Goal: Complete application form: Complete application form

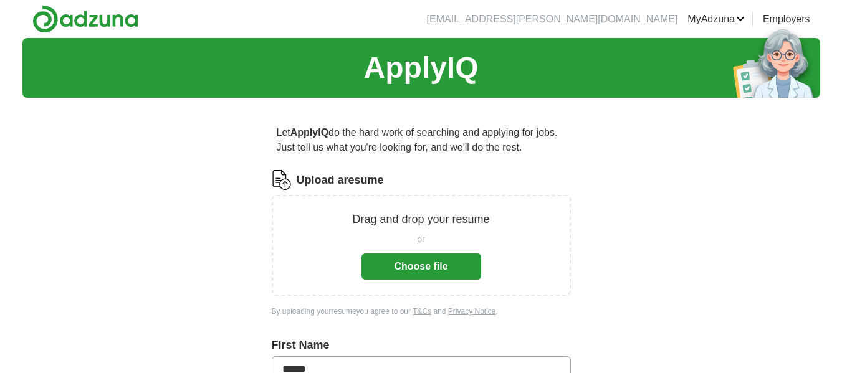
click at [420, 262] on button "Choose file" at bounding box center [421, 267] width 120 height 26
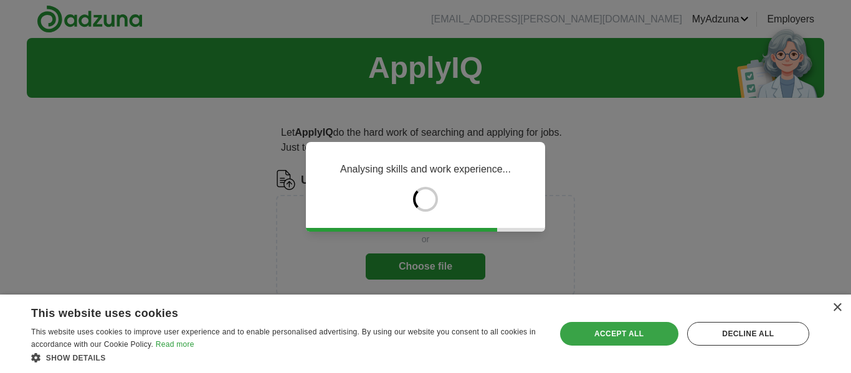
click at [603, 340] on div "Accept all" at bounding box center [619, 334] width 118 height 24
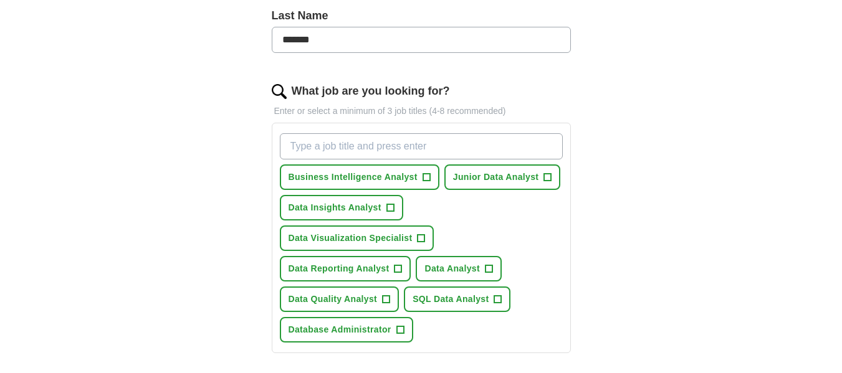
scroll to position [345, 0]
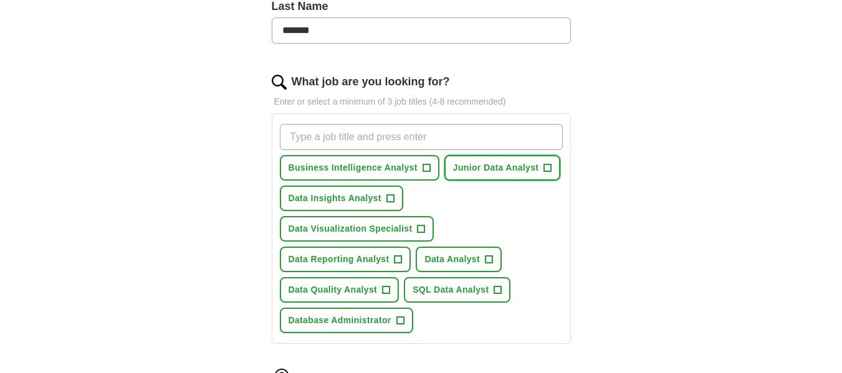
click at [530, 169] on span "Junior Data Analyst" at bounding box center [496, 167] width 86 height 13
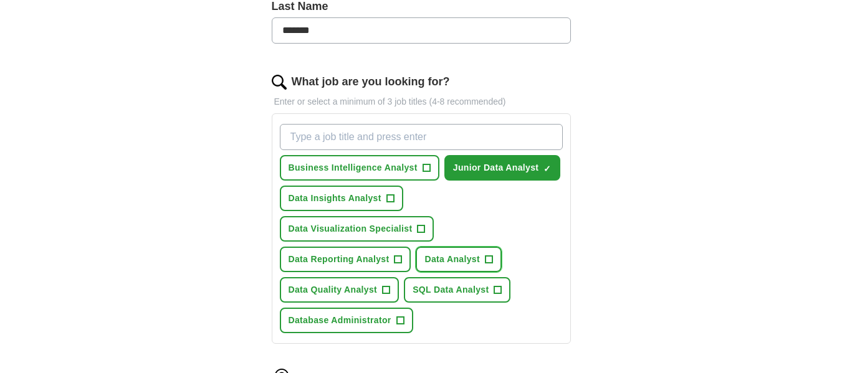
click at [465, 257] on span "Data Analyst" at bounding box center [451, 259] width 55 height 13
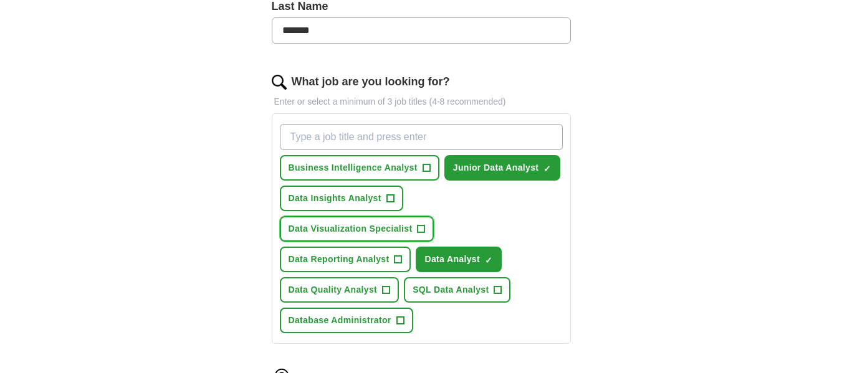
click at [388, 232] on span "Data Visualization Specialist" at bounding box center [350, 228] width 124 height 13
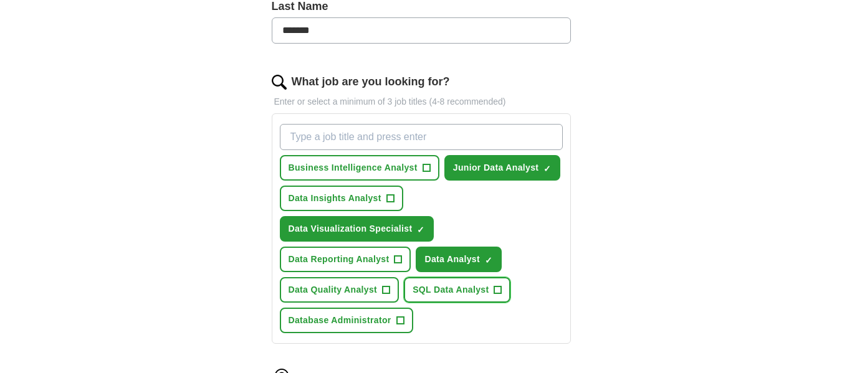
click at [478, 296] on span "SQL Data Analyst" at bounding box center [450, 289] width 76 height 13
click at [347, 292] on span "Data Quality Analyst" at bounding box center [332, 289] width 89 height 13
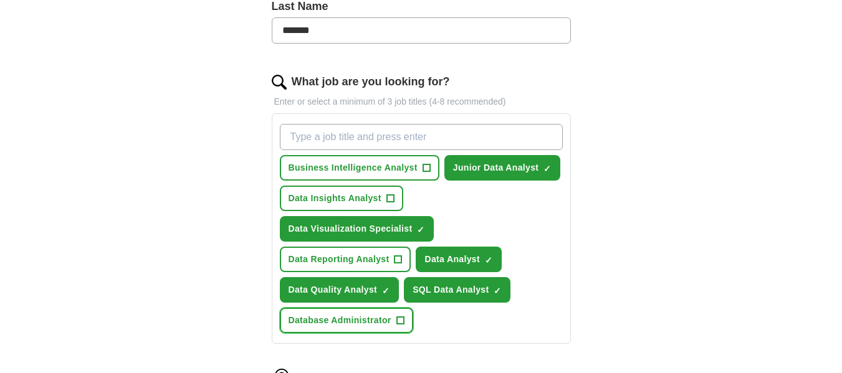
click at [359, 319] on span "Database Administrator" at bounding box center [339, 320] width 103 height 13
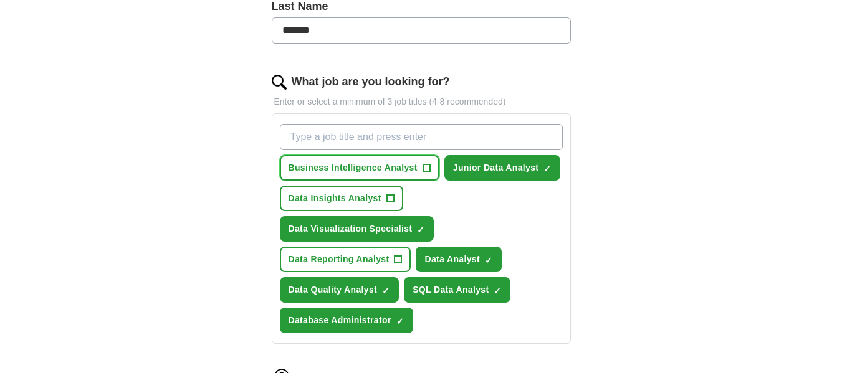
click at [377, 173] on span "Business Intelligence Analyst" at bounding box center [352, 167] width 129 height 13
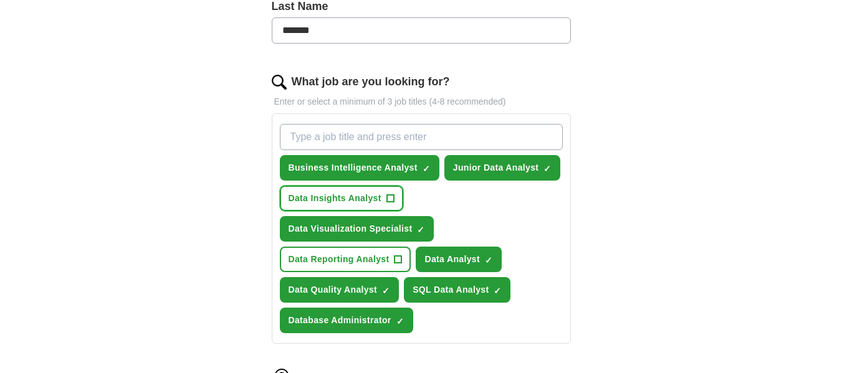
click at [373, 194] on span "Data Insights Analyst" at bounding box center [334, 198] width 93 height 13
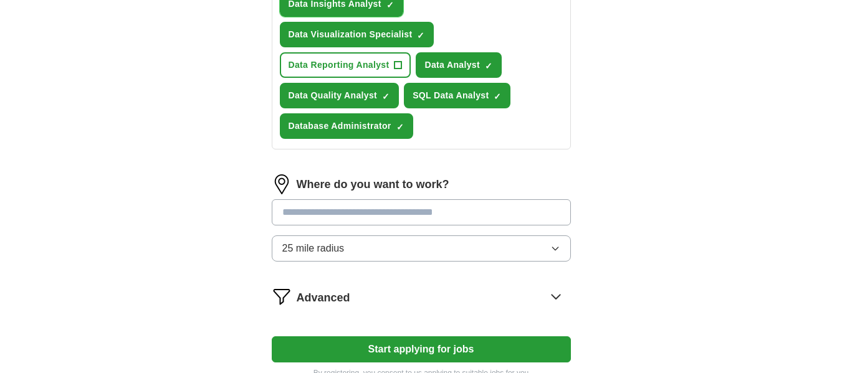
scroll to position [547, 0]
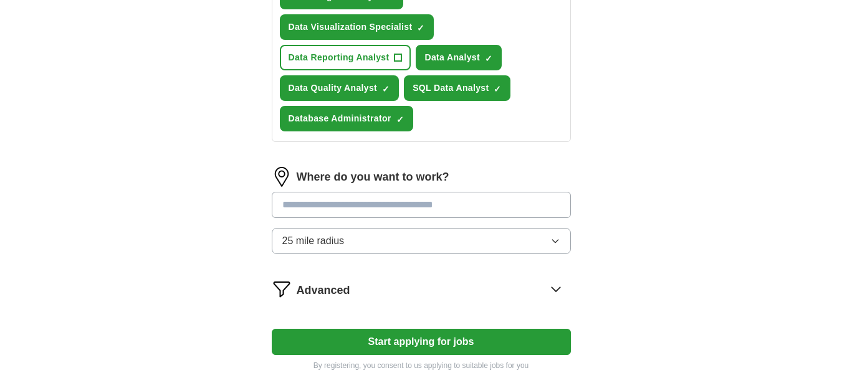
click at [481, 214] on input at bounding box center [421, 205] width 299 height 26
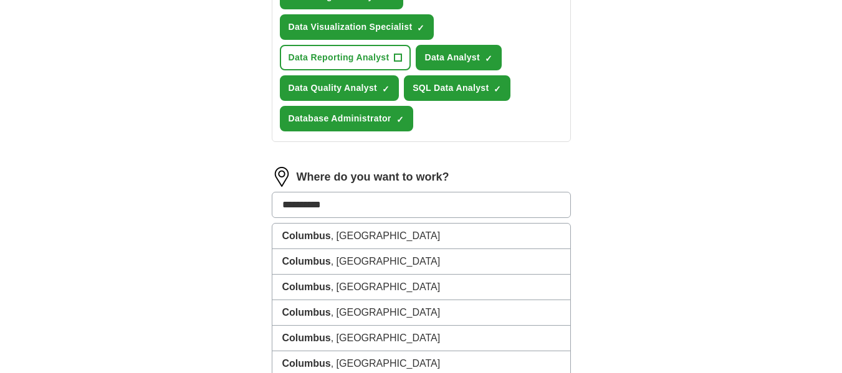
type input "**********"
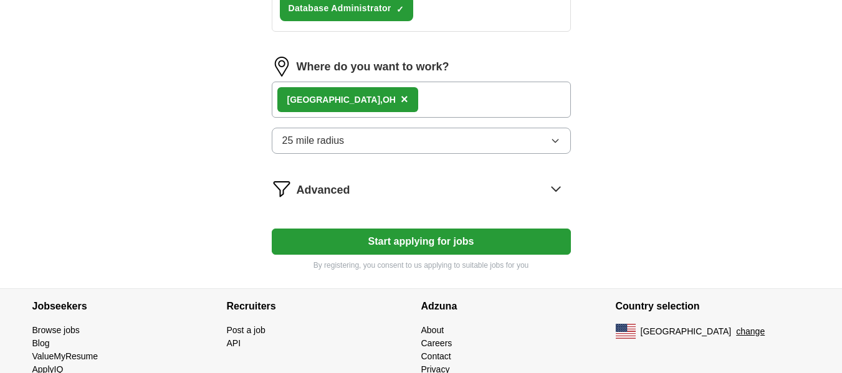
scroll to position [661, 0]
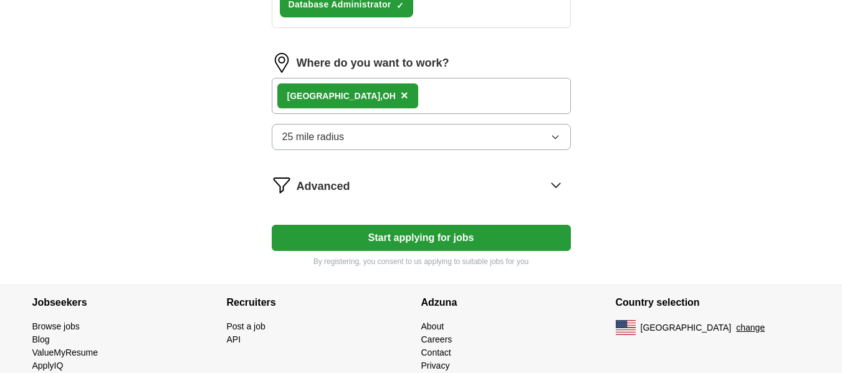
click at [556, 141] on icon "button" at bounding box center [555, 137] width 10 height 10
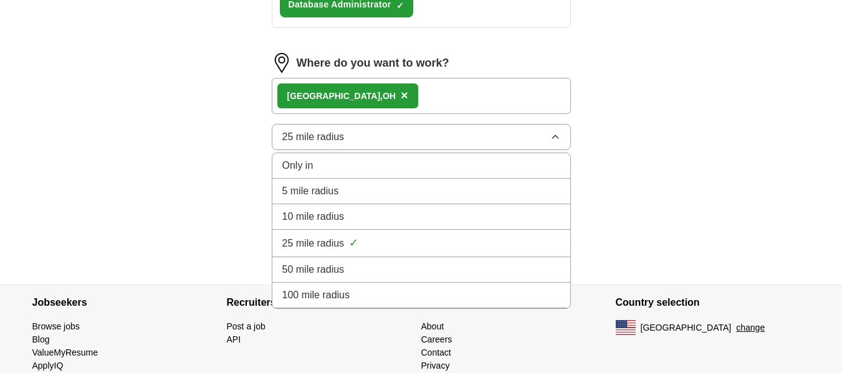
click at [521, 270] on div "50 mile radius" at bounding box center [421, 269] width 278 height 15
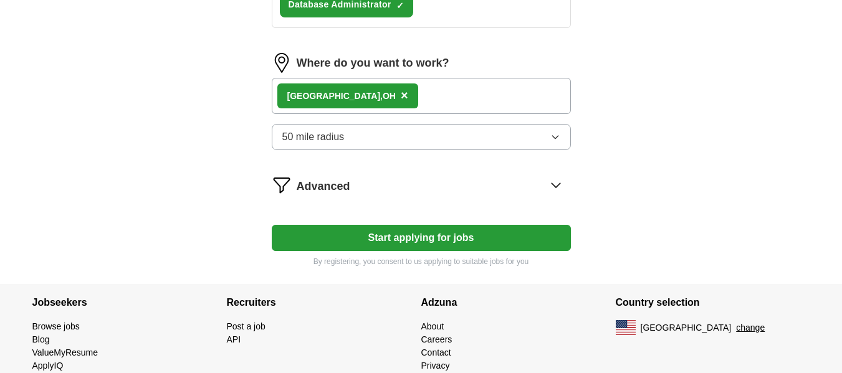
click at [556, 187] on icon at bounding box center [555, 185] width 8 height 4
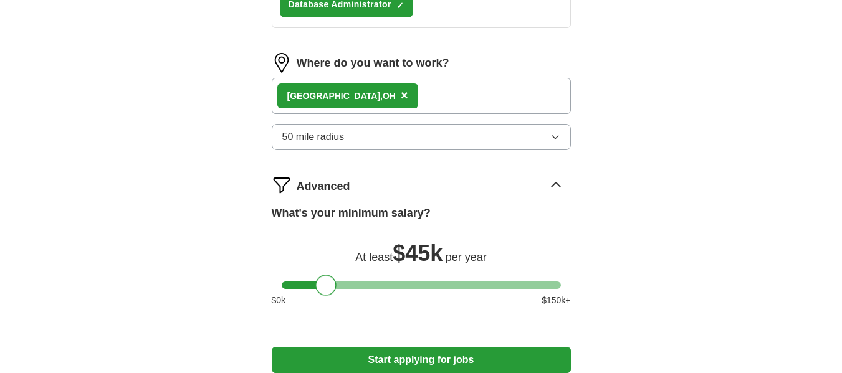
drag, startPoint x: 289, startPoint y: 288, endPoint x: 324, endPoint y: 291, distance: 35.0
click at [324, 291] on div at bounding box center [325, 285] width 21 height 21
click at [333, 285] on div at bounding box center [330, 285] width 21 height 21
click at [336, 285] on div at bounding box center [332, 285] width 21 height 21
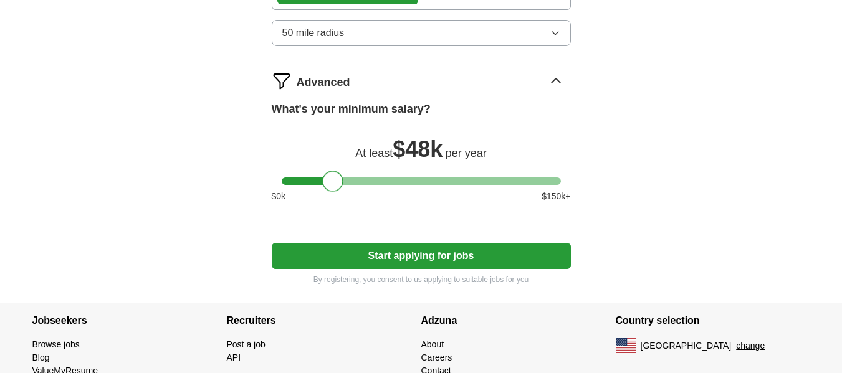
scroll to position [782, 0]
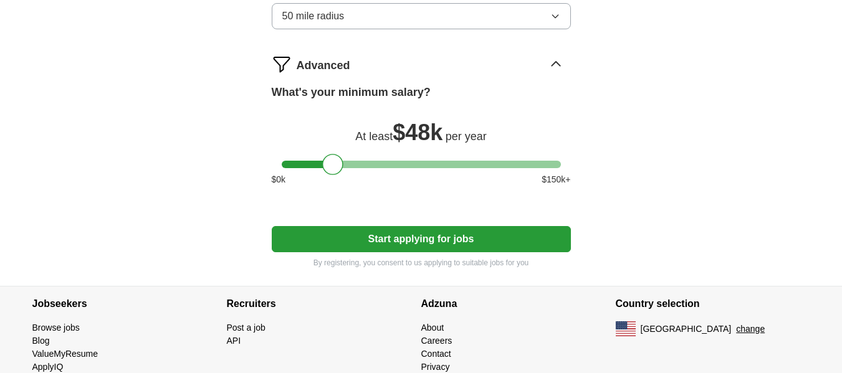
click at [487, 244] on button "Start applying for jobs" at bounding box center [421, 239] width 299 height 26
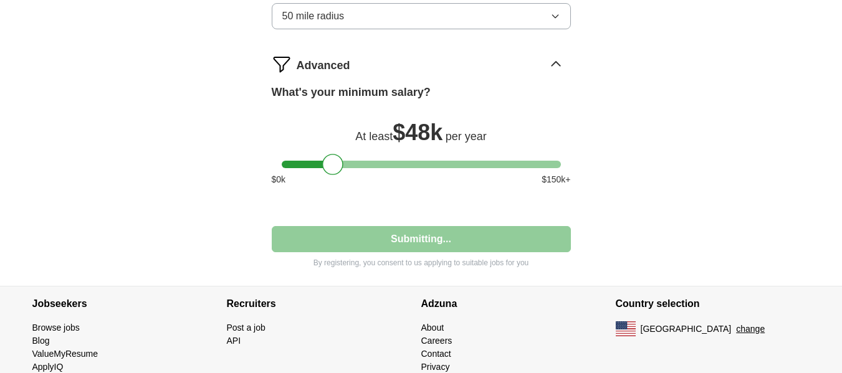
select select "**"
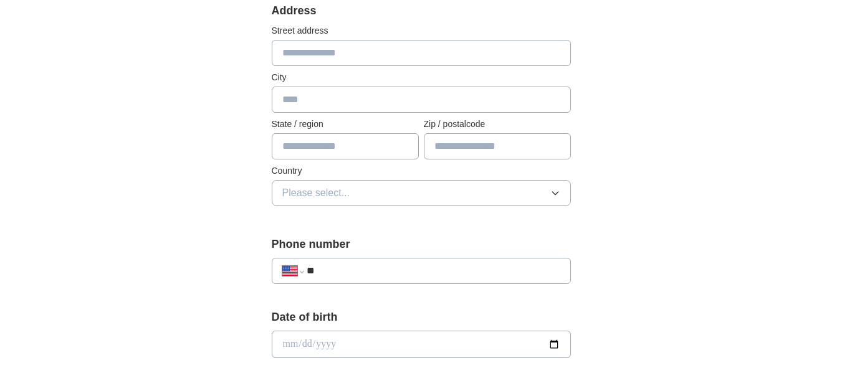
scroll to position [0, 0]
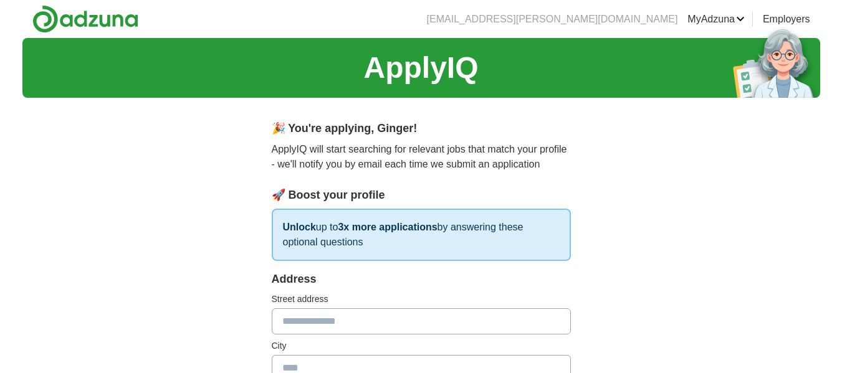
click at [486, 320] on input "text" at bounding box center [421, 321] width 299 height 26
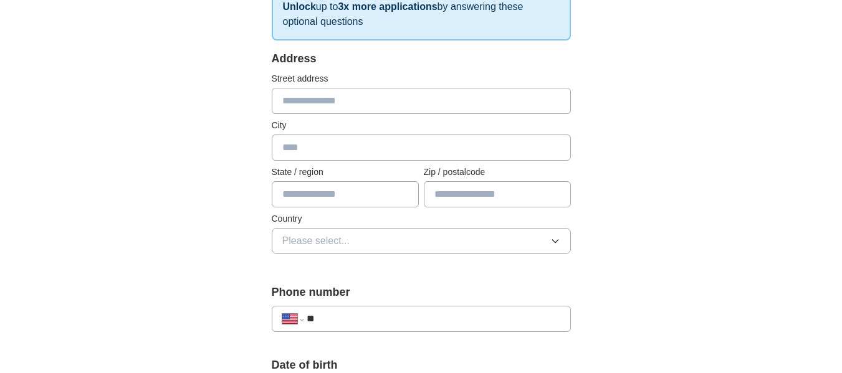
scroll to position [237, 0]
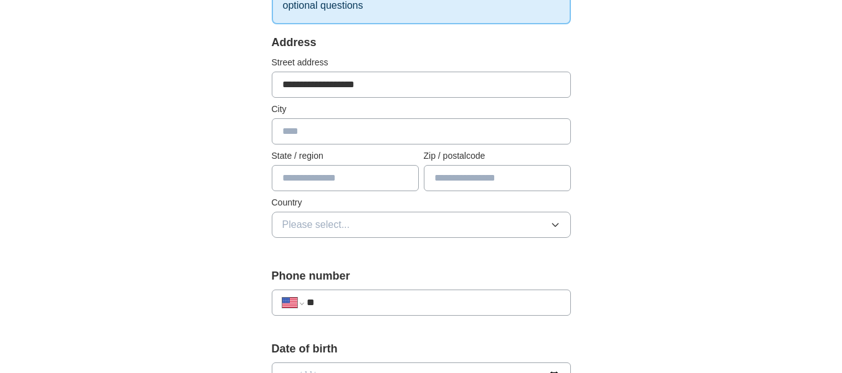
type input "**********"
type input "**"
type input "*****"
click at [556, 226] on icon "button" at bounding box center [555, 225] width 10 height 10
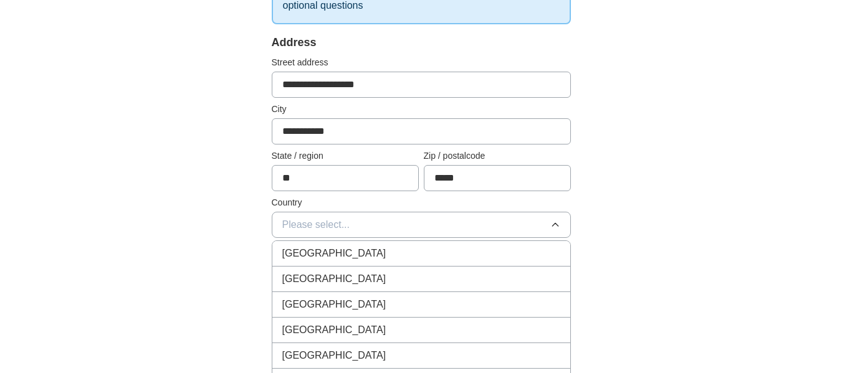
click at [545, 278] on div "[GEOGRAPHIC_DATA]" at bounding box center [421, 279] width 278 height 15
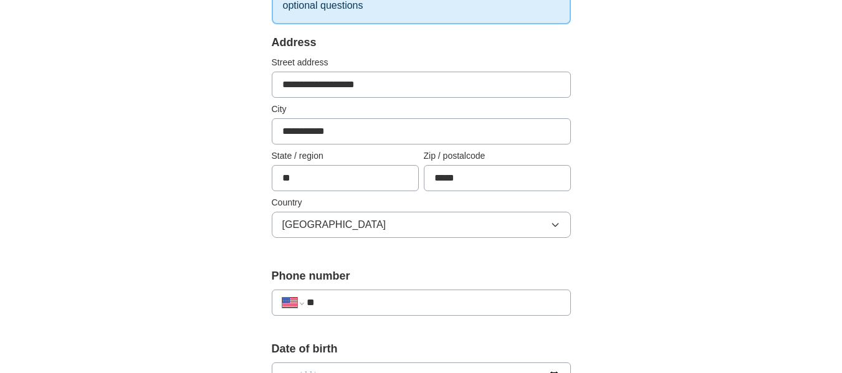
click at [540, 306] on input "**" at bounding box center [433, 302] width 253 height 15
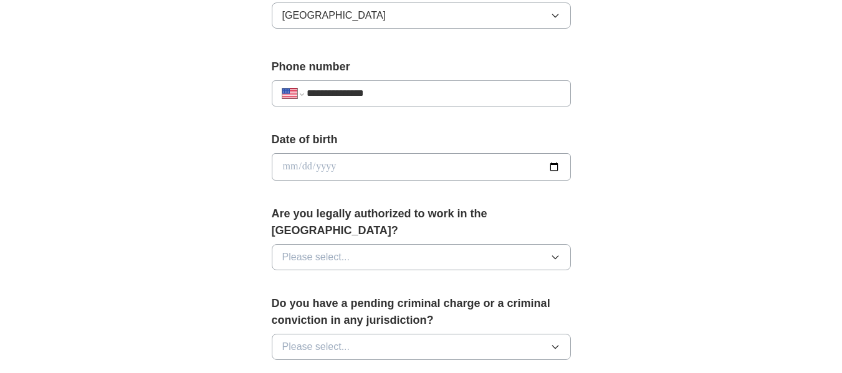
scroll to position [471, 0]
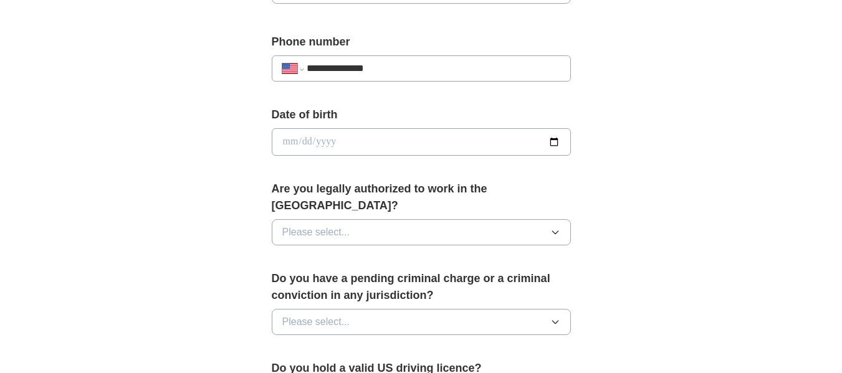
type input "**********"
click at [492, 143] on input "date" at bounding box center [421, 141] width 299 height 27
type input "**********"
click at [546, 219] on button "Please select..." at bounding box center [421, 232] width 299 height 26
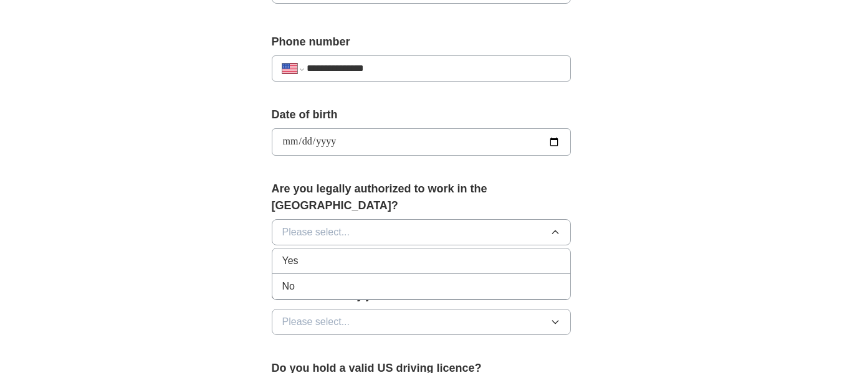
click at [522, 254] on div "Yes" at bounding box center [421, 261] width 278 height 15
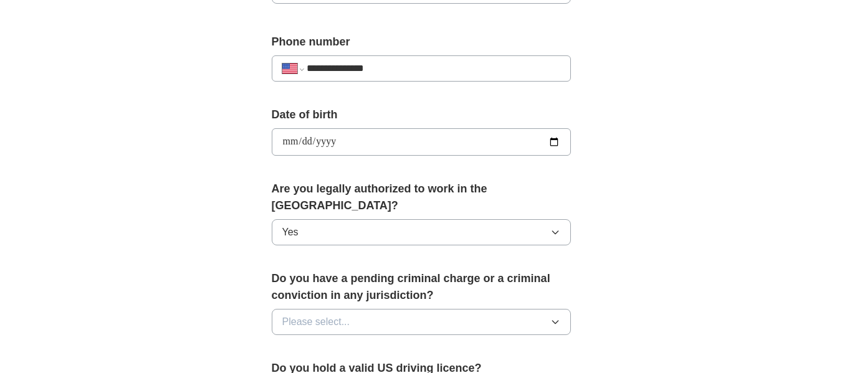
click at [549, 309] on button "Please select..." at bounding box center [421, 322] width 299 height 26
click at [532, 369] on div "No" at bounding box center [421, 376] width 278 height 15
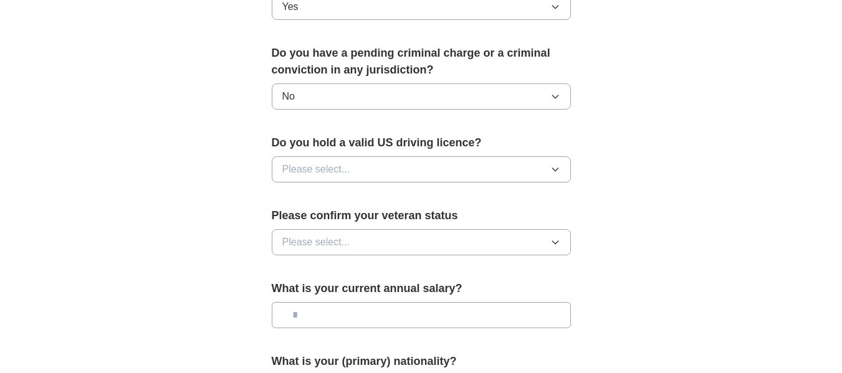
scroll to position [721, 0]
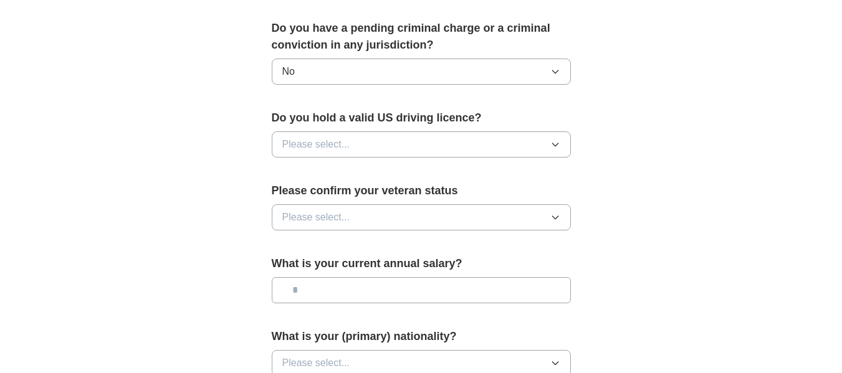
click at [558, 140] on icon "button" at bounding box center [555, 145] width 10 height 10
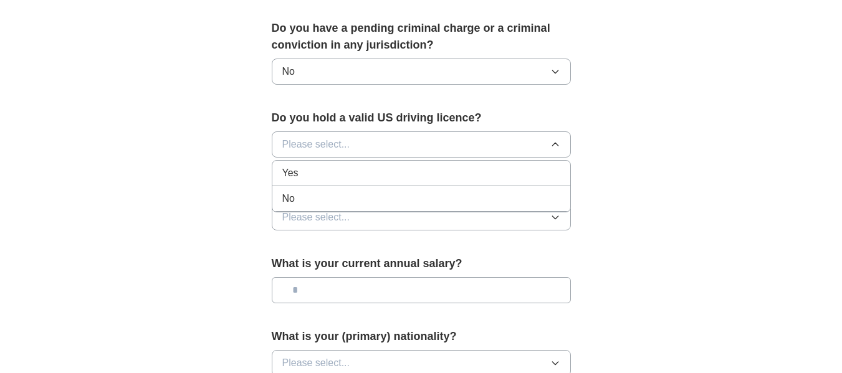
click at [553, 166] on div "Yes" at bounding box center [421, 173] width 278 height 15
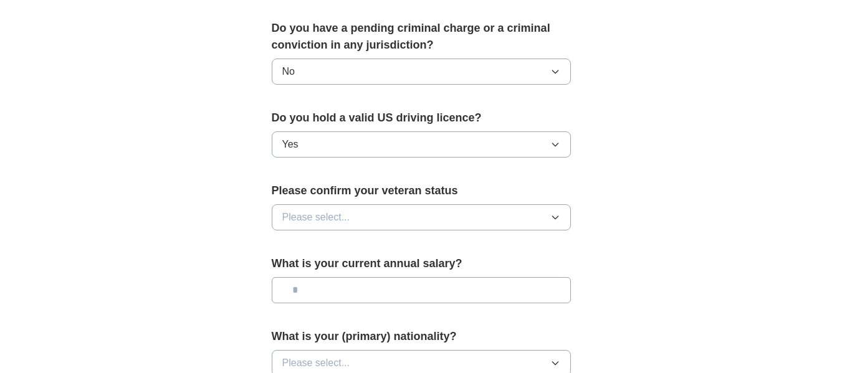
click at [554, 211] on button "Please select..." at bounding box center [421, 217] width 299 height 26
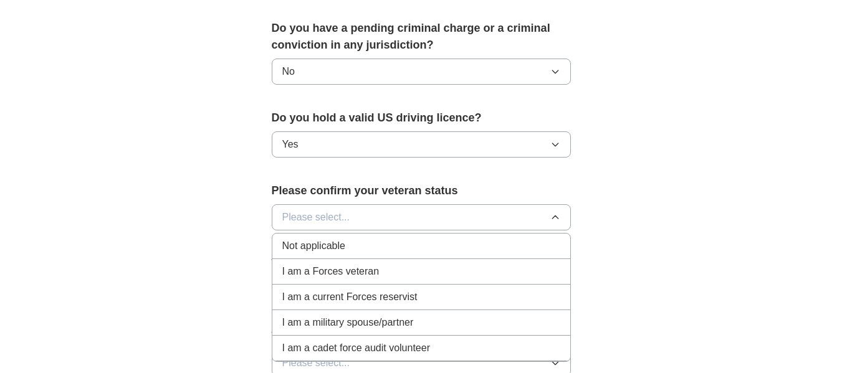
click at [540, 239] on div "Not applicable" at bounding box center [421, 246] width 278 height 15
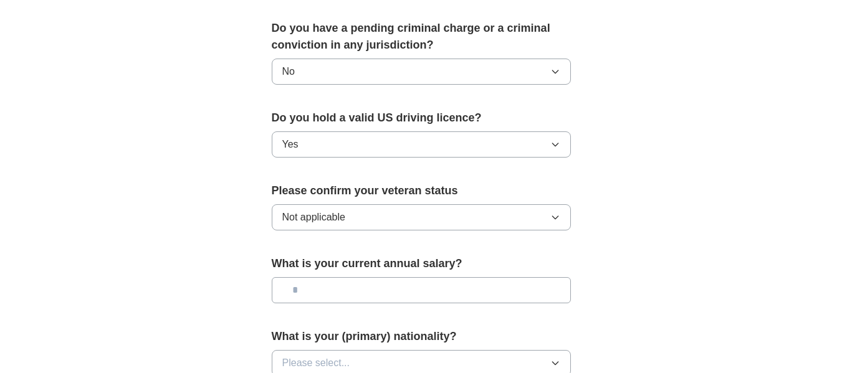
click at [547, 277] on input "text" at bounding box center [421, 290] width 299 height 26
click at [552, 362] on icon "button" at bounding box center [555, 363] width 6 height 3
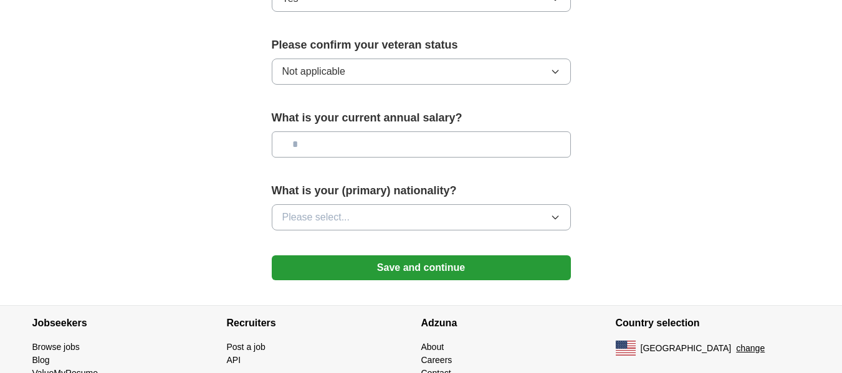
scroll to position [874, 0]
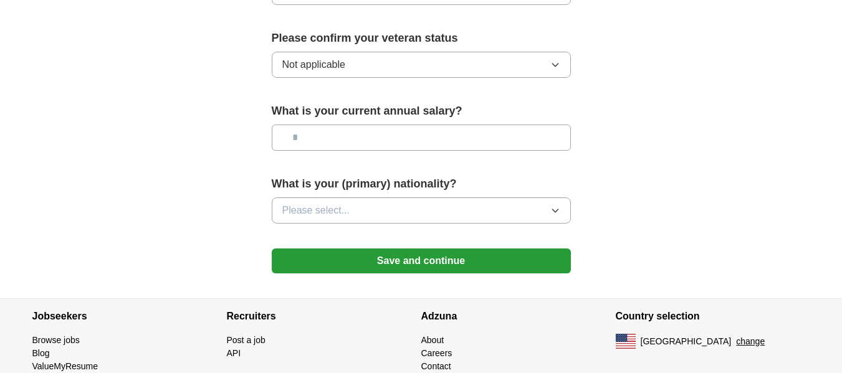
click at [554, 206] on icon "button" at bounding box center [555, 211] width 10 height 10
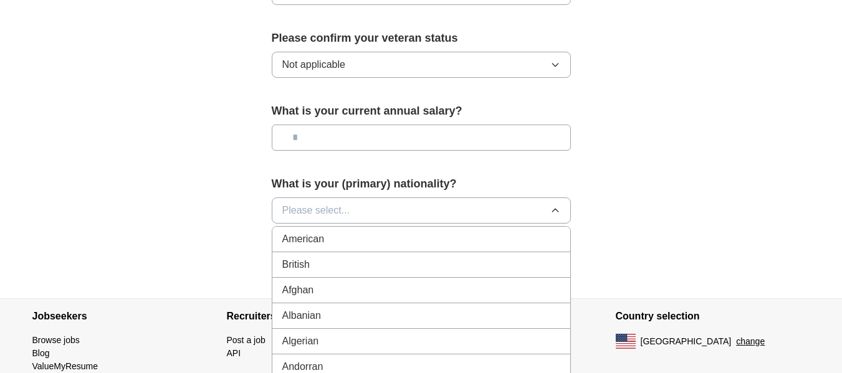
click at [550, 232] on div "American" at bounding box center [421, 239] width 278 height 15
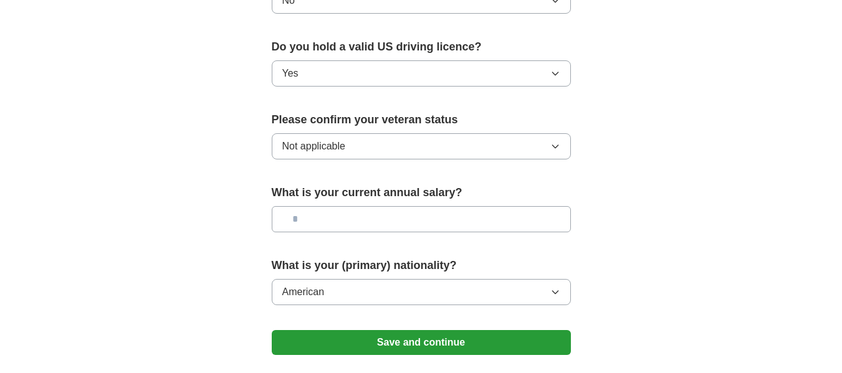
scroll to position [790, 0]
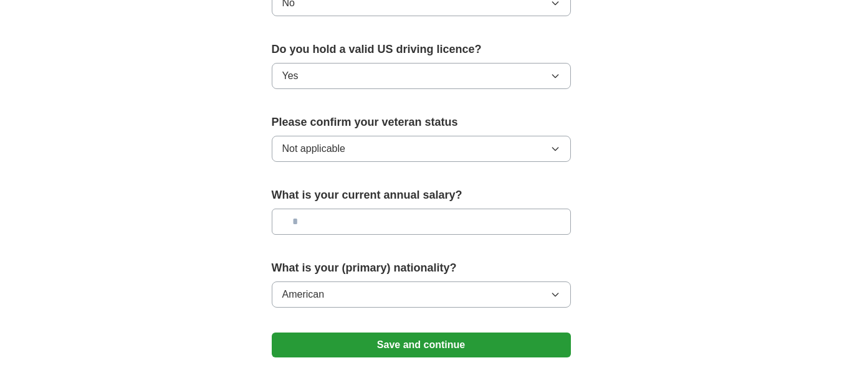
click at [543, 209] on input "text" at bounding box center [421, 222] width 299 height 26
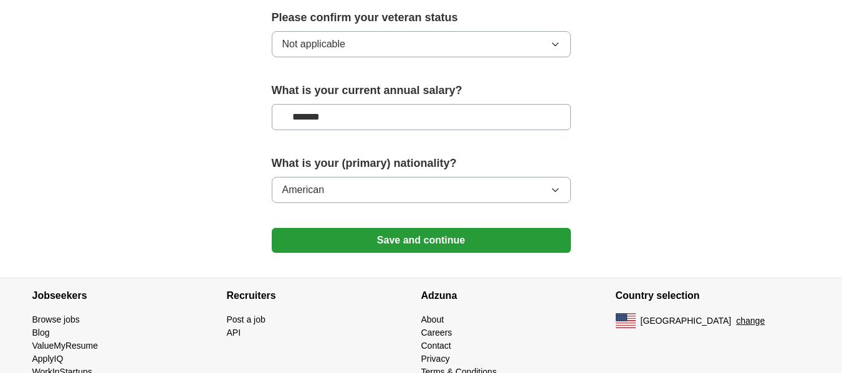
scroll to position [908, 0]
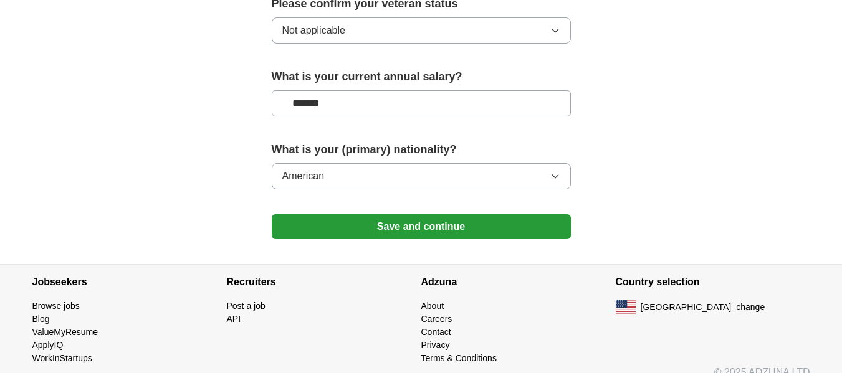
type input "*******"
click at [516, 214] on button "Save and continue" at bounding box center [421, 226] width 299 height 25
